Goal: Task Accomplishment & Management: Use online tool/utility

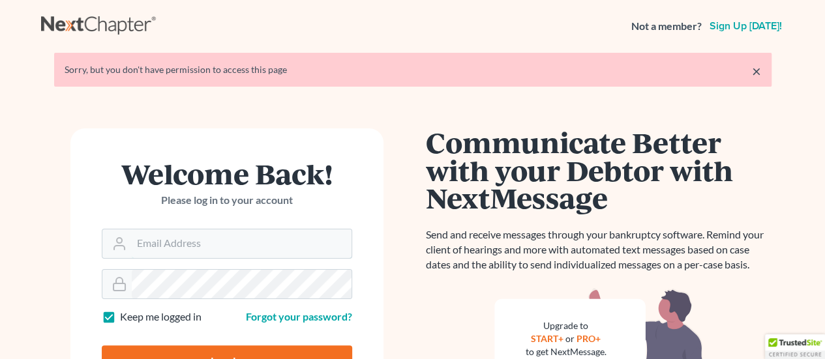
type input "[EMAIL_ADDRESS][DOMAIN_NAME]"
click at [250, 355] on input "Log In" at bounding box center [227, 362] width 250 height 33
type input "Thinking..."
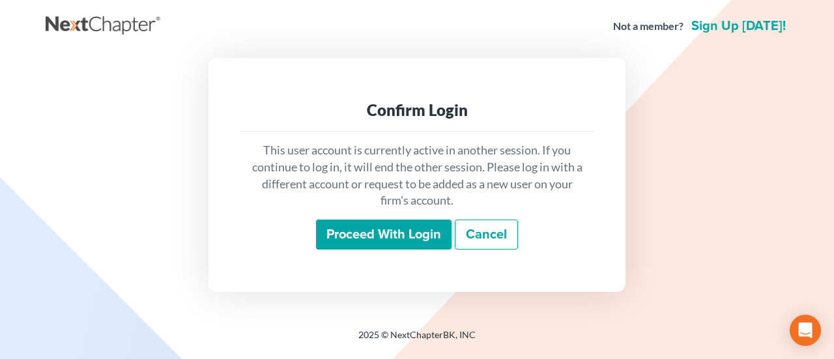
click at [411, 237] on input "Proceed with login" at bounding box center [384, 235] width 136 height 30
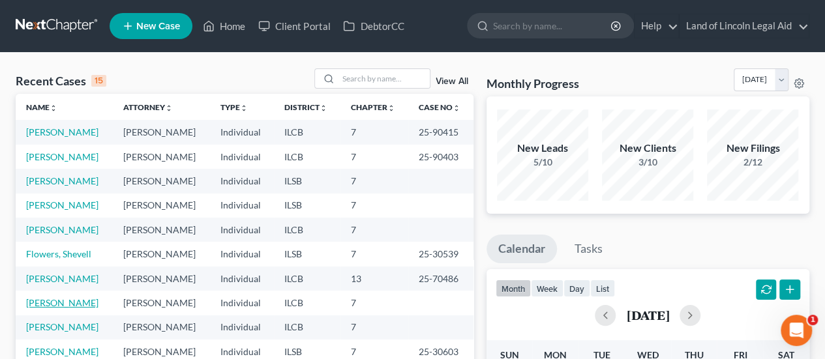
click at [68, 308] on link "Marshall, Clarence" at bounding box center [62, 302] width 72 height 11
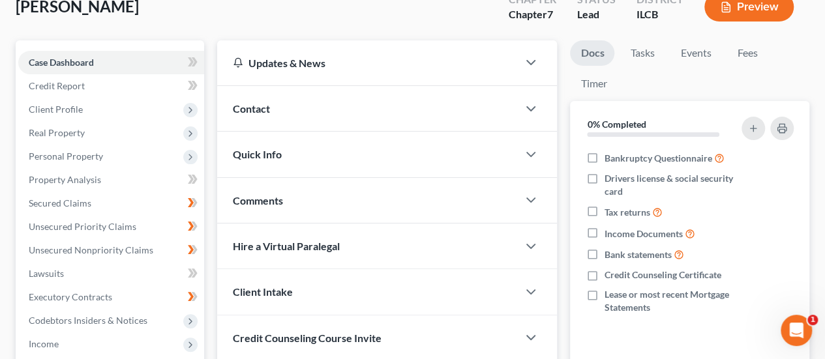
scroll to position [130, 0]
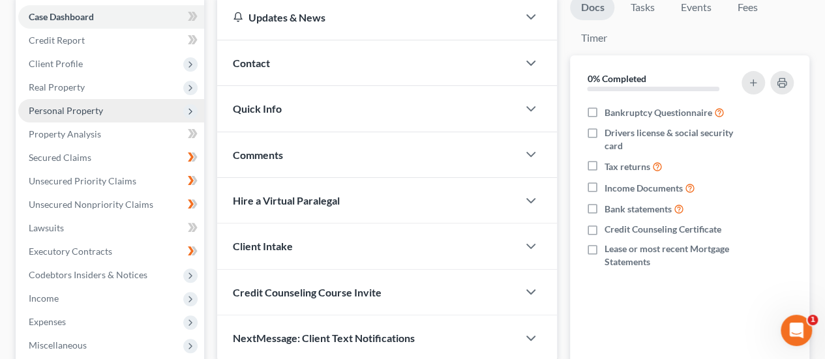
click at [65, 117] on span "Personal Property" at bounding box center [111, 110] width 186 height 23
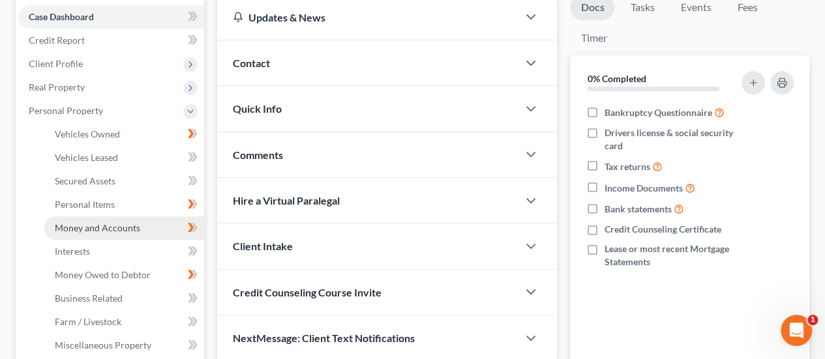
click at [76, 224] on span "Money and Accounts" at bounding box center [97, 227] width 85 height 11
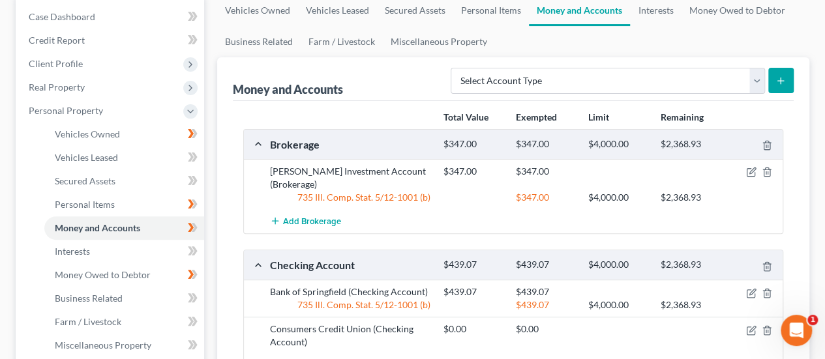
scroll to position [196, 0]
